Goal: Information Seeking & Learning: Learn about a topic

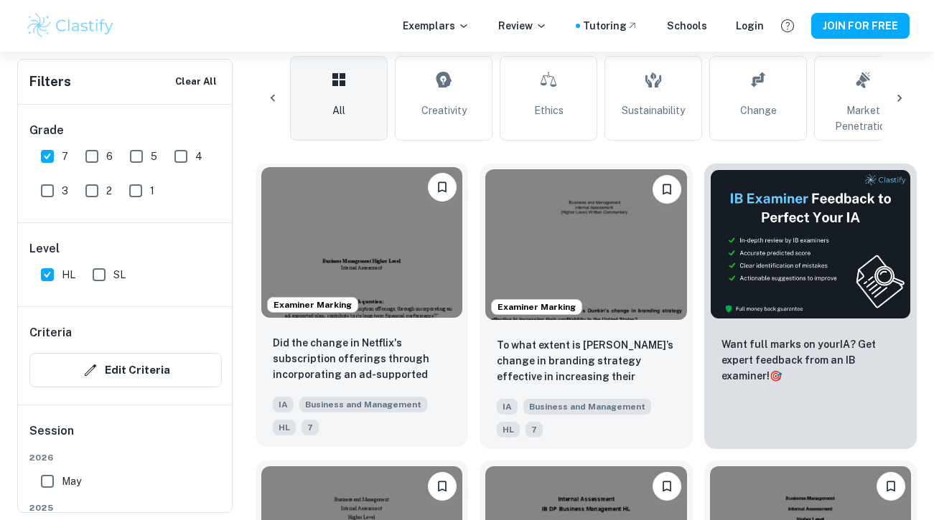
scroll to position [0, 1824]
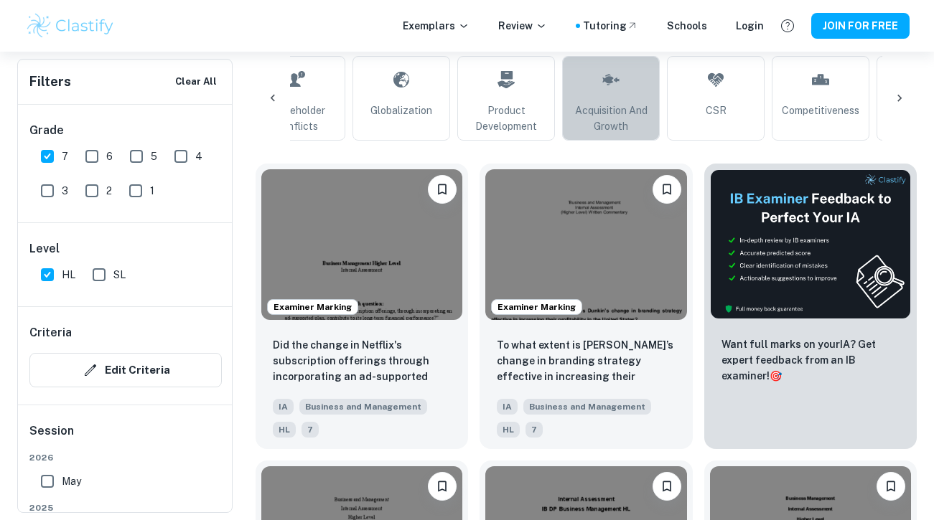
click at [625, 103] on span "Acquisition and Growth" at bounding box center [611, 119] width 85 height 32
type input "Acquisition and Growth"
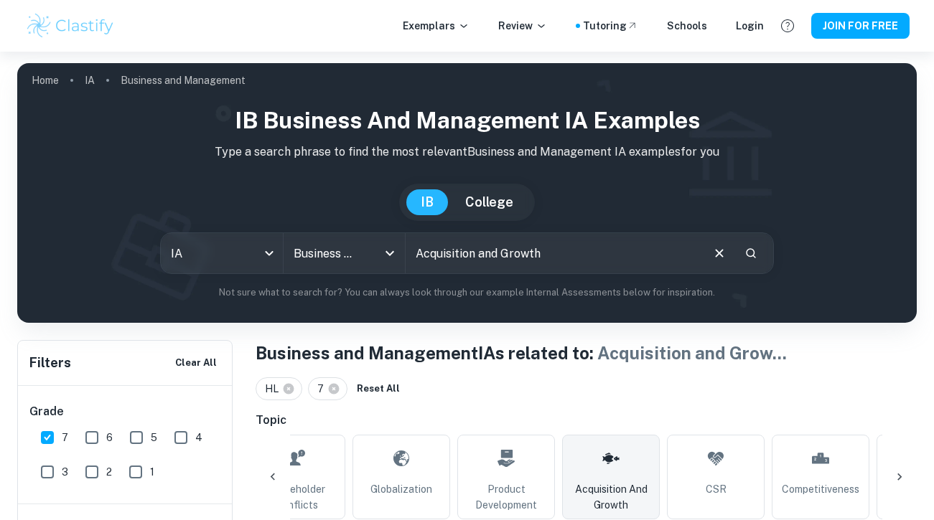
scroll to position [345, 0]
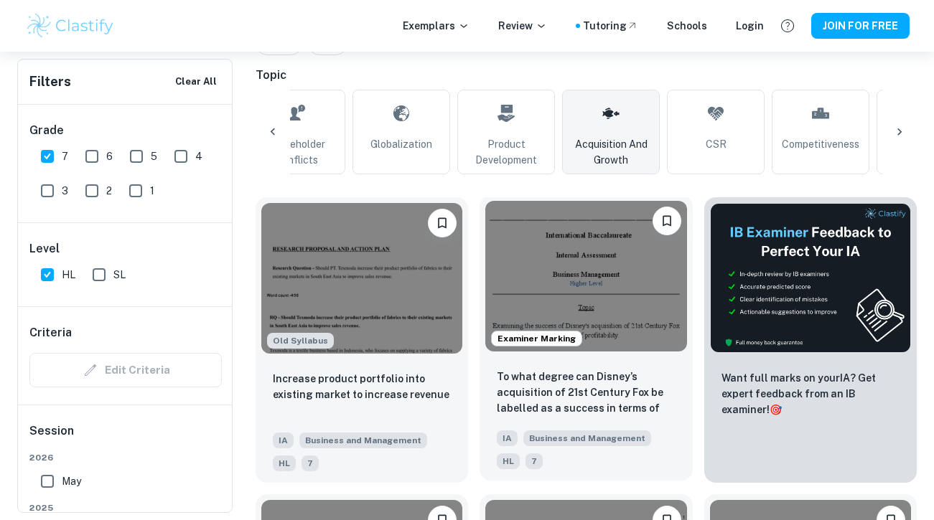
click at [630, 294] on img at bounding box center [585, 276] width 201 height 151
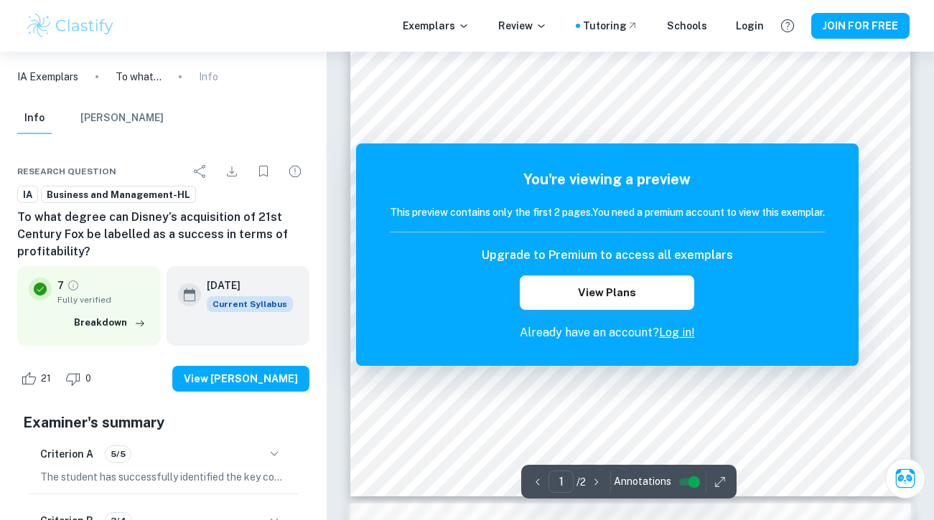
scroll to position [444, 0]
